Goal: Information Seeking & Learning: Learn about a topic

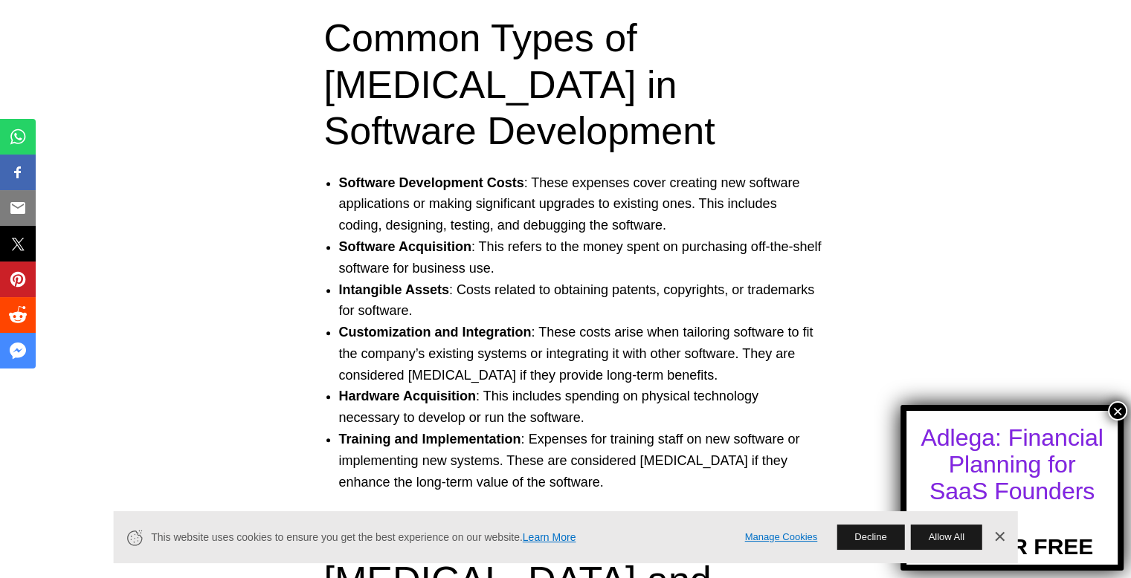
scroll to position [972, 0]
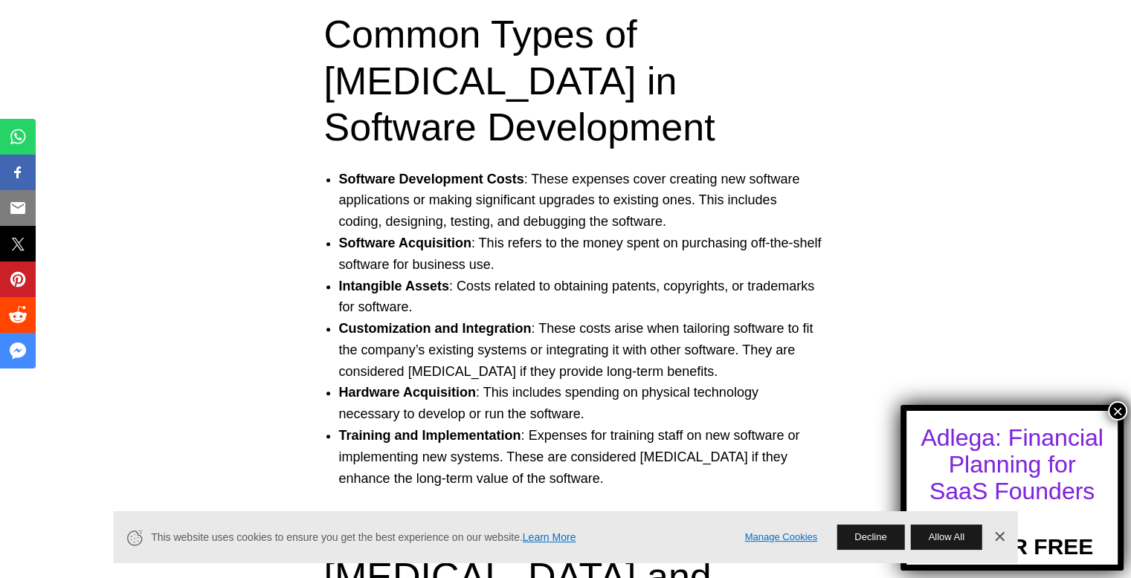
click at [446, 276] on li "Intangible Assets : Costs related to obtaining patents, copyrights, or trademar…" at bounding box center [580, 297] width 483 height 43
drag, startPoint x: 443, startPoint y: 242, endPoint x: 340, endPoint y: 245, distance: 103.4
click at [340, 279] on b "Intangible Assets" at bounding box center [394, 286] width 110 height 15
copy b "Intangible Assets"
drag, startPoint x: 523, startPoint y: 396, endPoint x: 339, endPoint y: 385, distance: 184.7
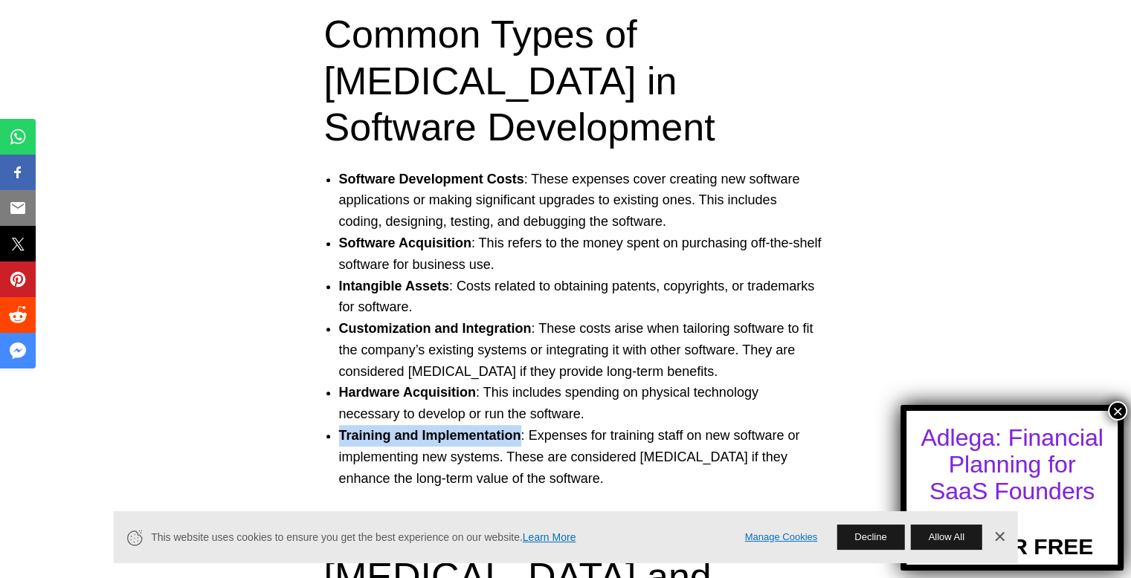
click at [339, 425] on li "Training and Implementation : Expenses for training staff on new software or im…" at bounding box center [580, 457] width 483 height 64
copy b "Training and Implementation"
drag, startPoint x: 448, startPoint y: 239, endPoint x: 336, endPoint y: 237, distance: 111.5
click at [336, 237] on ul "Software Development Costs : These expenses cover creating new software applica…" at bounding box center [565, 329] width 513 height 321
copy li "Intangible Assets :"
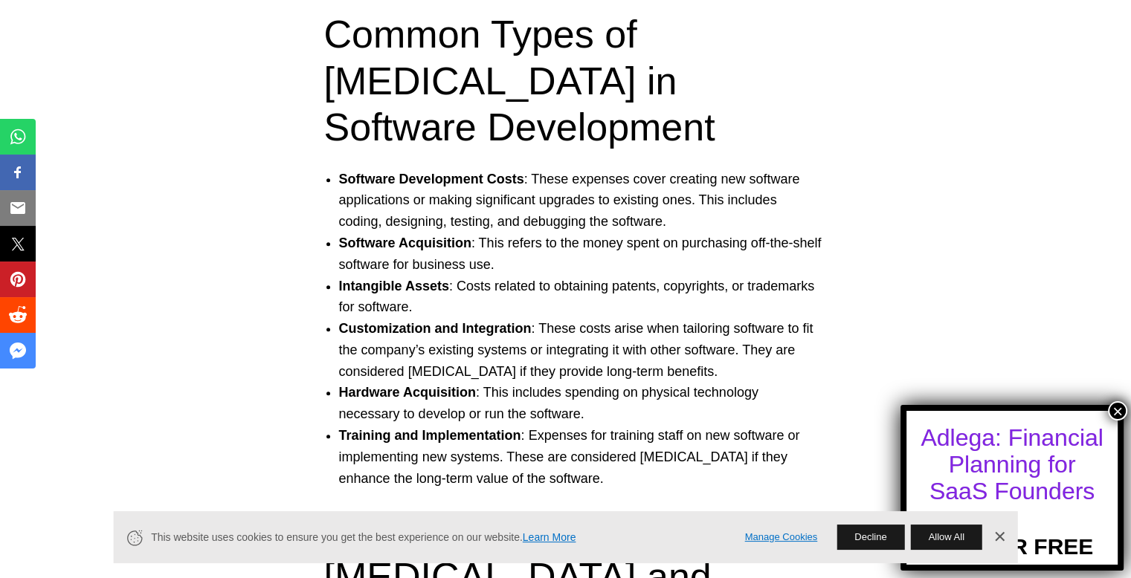
click at [768, 318] on li "Customization and Integration : These costs arise when tailoring software to fi…" at bounding box center [580, 350] width 483 height 64
